Goal: Task Accomplishment & Management: Use online tool/utility

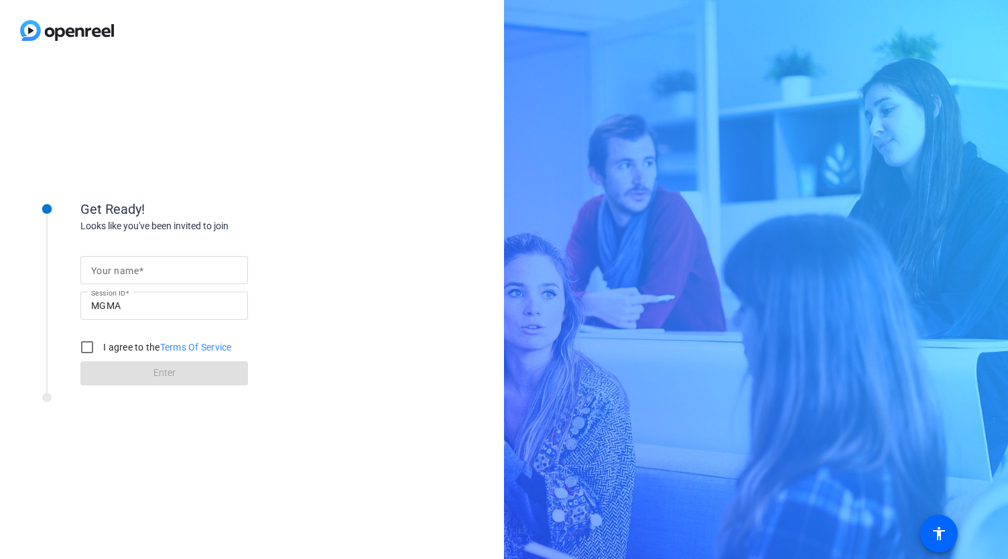
click at [162, 262] on input "Your name" at bounding box center [164, 270] width 146 height 16
type input "[PERSON_NAME]"
click at [90, 349] on input "I agree to the Terms Of Service" at bounding box center [87, 347] width 27 height 27
checkbox input "true"
click at [191, 377] on span at bounding box center [164, 373] width 168 height 32
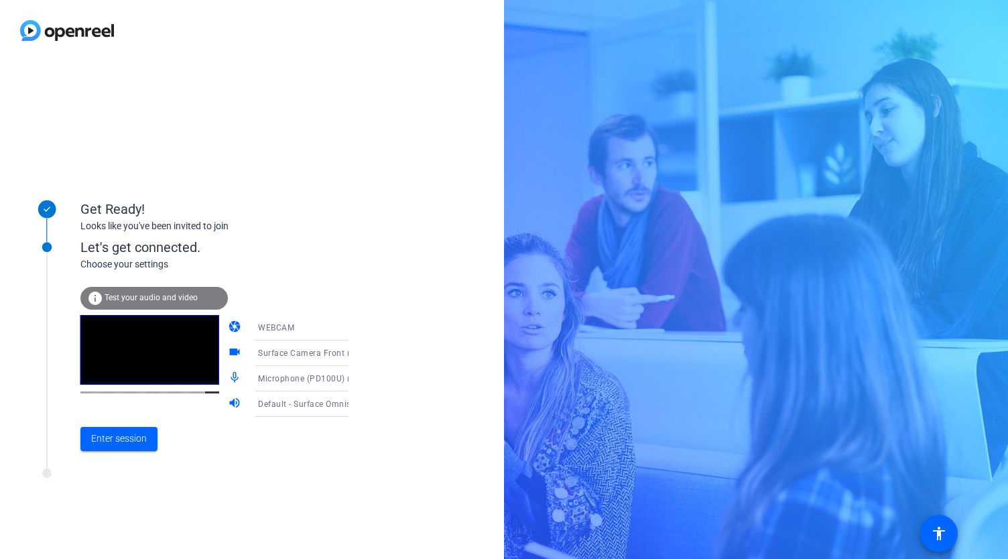
click at [141, 298] on span "Test your audio and video" at bounding box center [151, 297] width 93 height 9
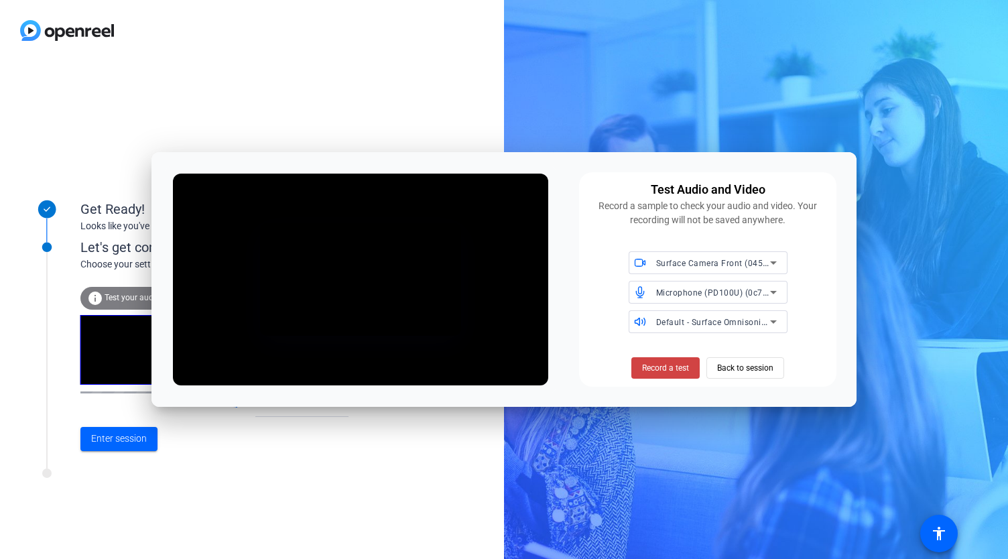
drag, startPoint x: 661, startPoint y: 369, endPoint x: 809, endPoint y: 396, distance: 150.5
click at [809, 396] on div "Test Audio and Video Record a sample to check your audio and video. Your record…" at bounding box center [504, 279] width 706 height 254
click at [761, 294] on span "Microphone (PD100U) (0c76:1717)" at bounding box center [724, 292] width 137 height 11
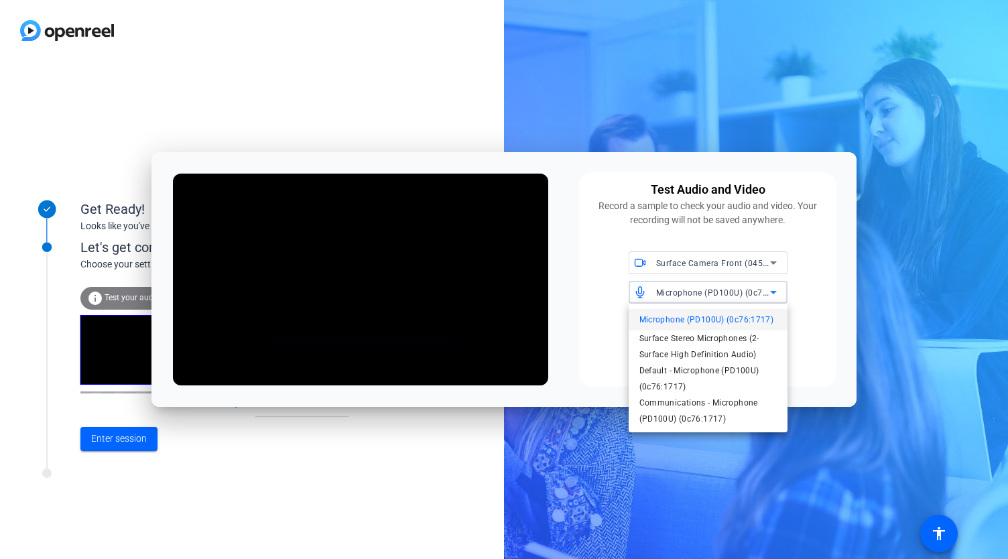
drag, startPoint x: 827, startPoint y: 283, endPoint x: 839, endPoint y: 275, distance: 14.5
click at [839, 275] on div at bounding box center [504, 279] width 1008 height 559
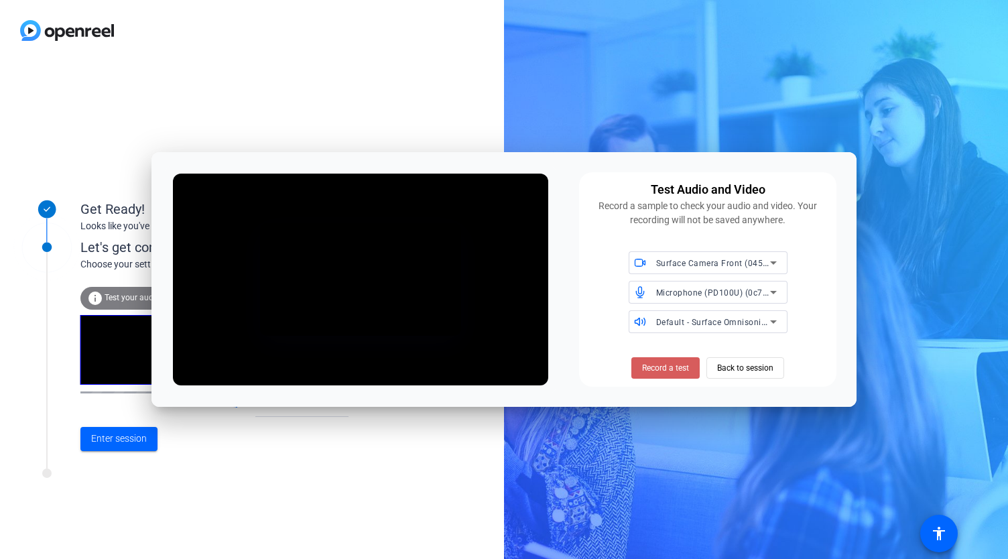
click at [672, 365] on span "Record a test" at bounding box center [665, 368] width 47 height 12
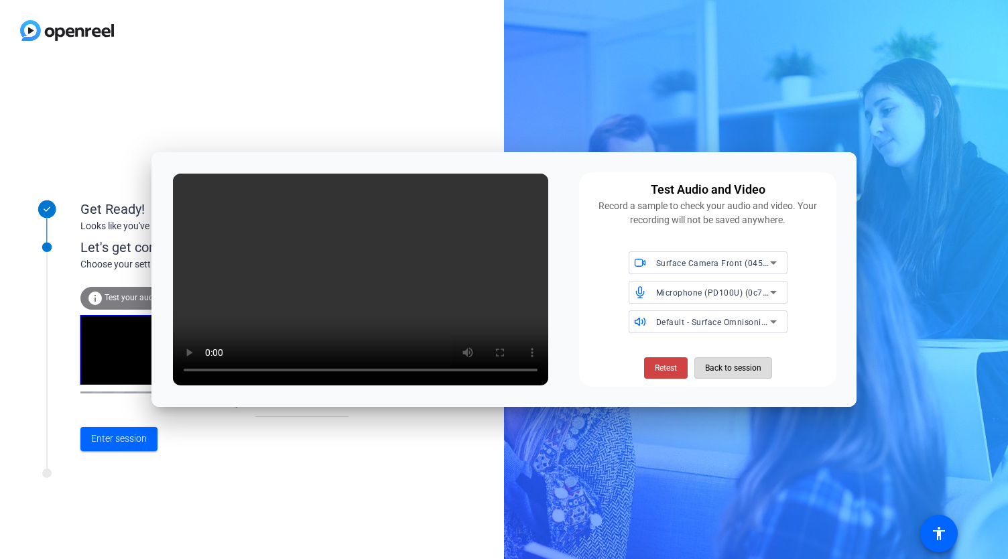
click at [749, 369] on span "Back to session" at bounding box center [733, 367] width 56 height 25
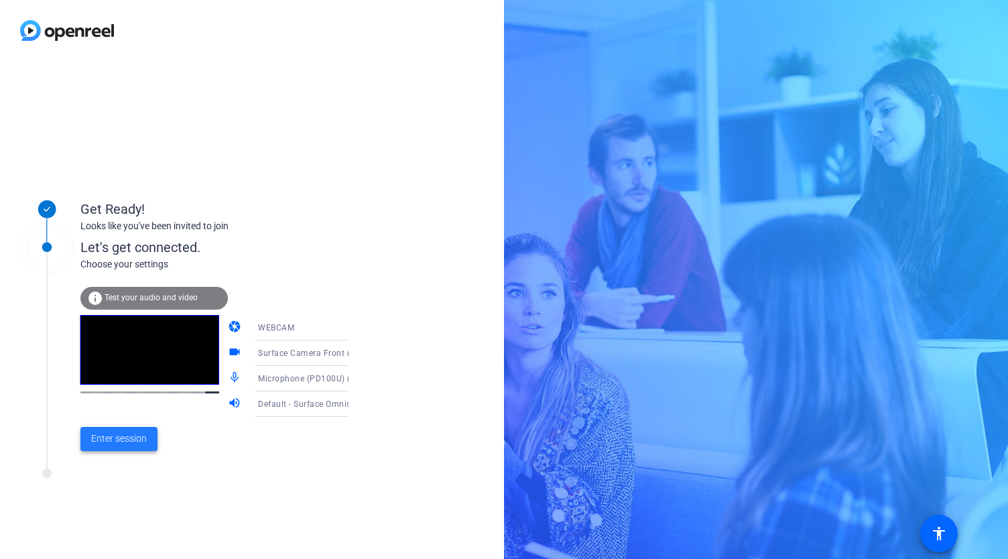
click at [129, 438] on span "Enter session" at bounding box center [119, 439] width 56 height 14
